Goal: Obtain resource: Download file/media

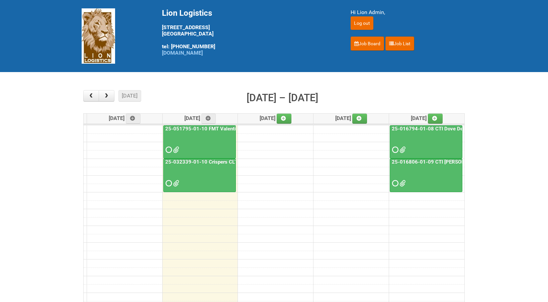
click at [189, 159] on link "25-032339-01-10 Crispers CLT + Online CPT - Client Mailing" at bounding box center [234, 162] width 141 height 6
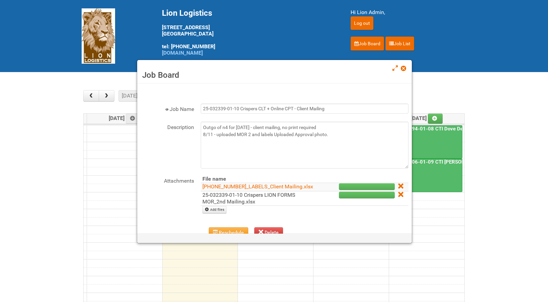
click at [211, 203] on link "25-032339-01-10 Crispers LION FORMS MOR_2nd Mailing.xlsx" at bounding box center [248, 197] width 93 height 13
click at [406, 68] on span at bounding box center [403, 68] width 5 height 5
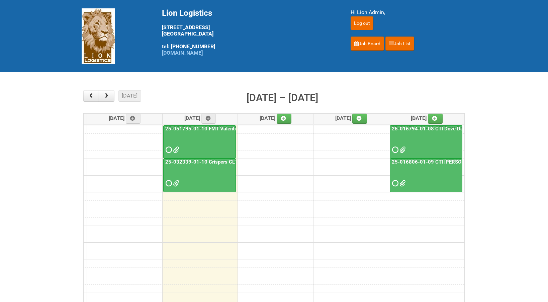
click at [199, 130] on link "25-051795-01-10 FMT Valentino Masc US CLT" at bounding box center [219, 129] width 110 height 6
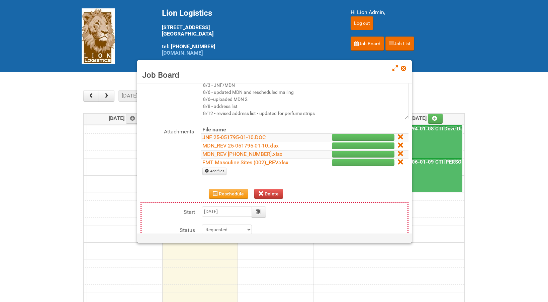
scroll to position [50, 0]
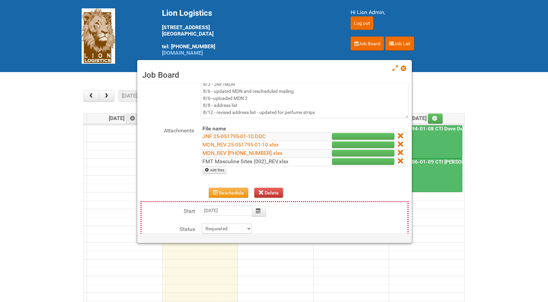
click at [242, 162] on link "FMT Masculine Sites (002)_REV.xlsx" at bounding box center [245, 161] width 86 height 6
click at [405, 68] on span at bounding box center [403, 68] width 5 height 5
